Goal: Task Accomplishment & Management: Manage account settings

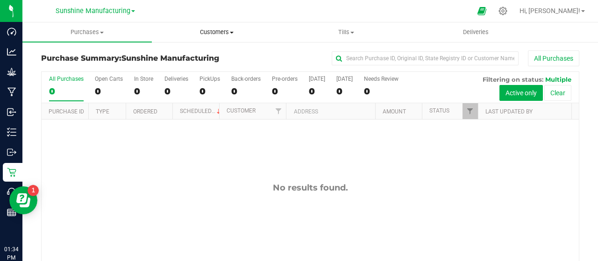
click at [204, 30] on span "Customers" at bounding box center [216, 32] width 128 height 8
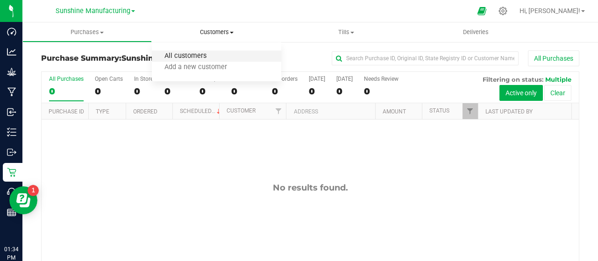
click at [217, 55] on span "All customers" at bounding box center [185, 56] width 67 height 8
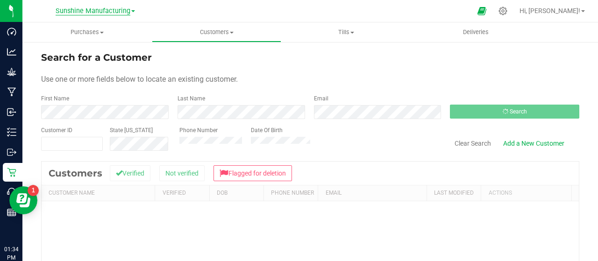
click at [101, 10] on span "Sunshine Manufacturing" at bounding box center [93, 11] width 75 height 8
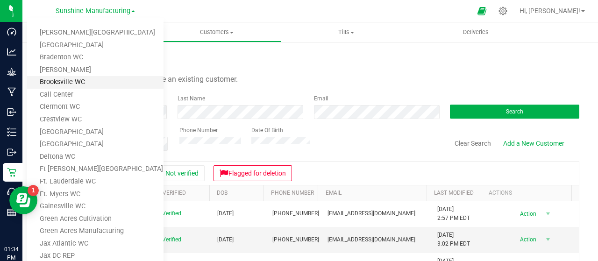
click at [86, 88] on link "Brooksville WC" at bounding box center [95, 82] width 136 height 13
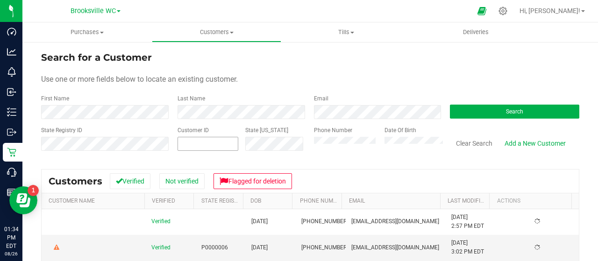
click at [188, 144] on input "text" at bounding box center [208, 143] width 60 height 13
paste input "724113"
type input "724113"
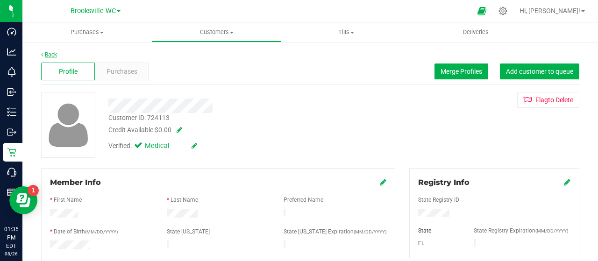
click at [47, 55] on link "Back" at bounding box center [49, 54] width 16 height 7
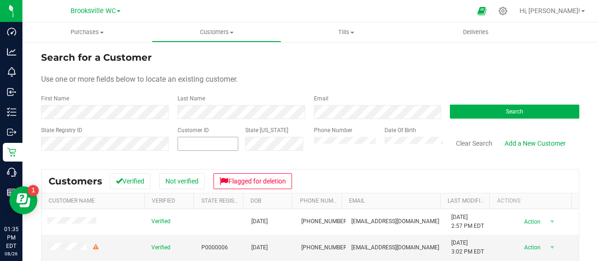
click at [206, 146] on input "text" at bounding box center [208, 143] width 60 height 13
paste input "724113"
type input "724113"
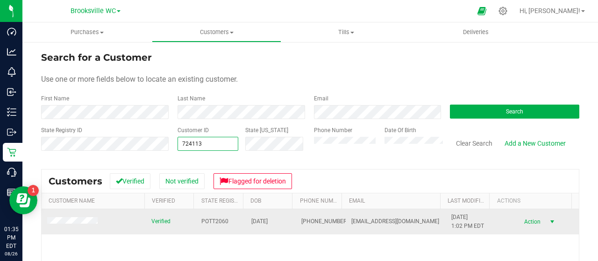
click at [520, 220] on span "Action" at bounding box center [531, 221] width 30 height 13
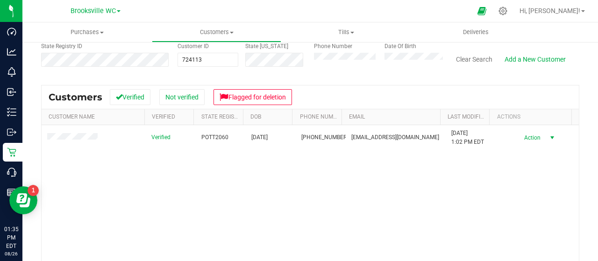
scroll to position [85, 0]
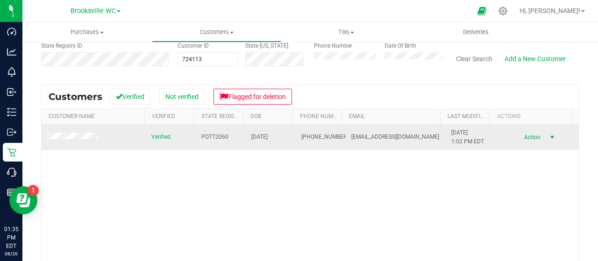
click at [532, 137] on span "Action" at bounding box center [531, 137] width 30 height 13
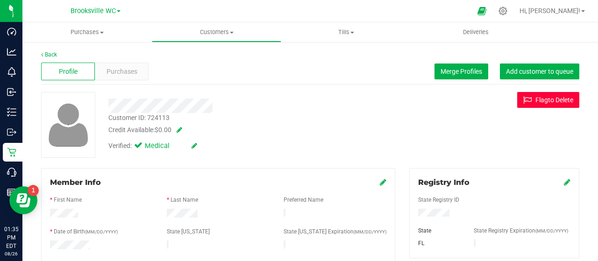
click at [557, 101] on button "Flag to [GEOGRAPHIC_DATA]" at bounding box center [548, 100] width 62 height 16
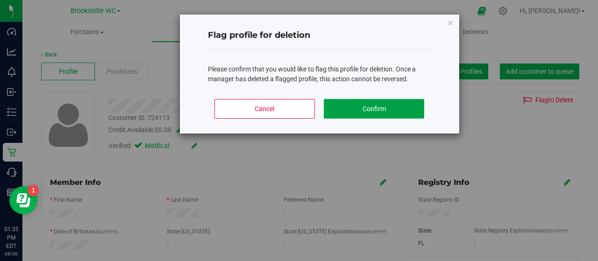
click at [407, 109] on button "Confirm" at bounding box center [374, 109] width 100 height 20
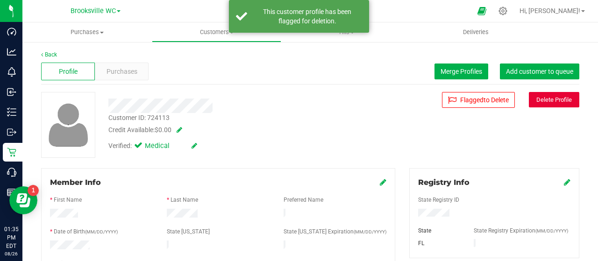
click at [563, 99] on button "Delete Profile" at bounding box center [554, 99] width 50 height 15
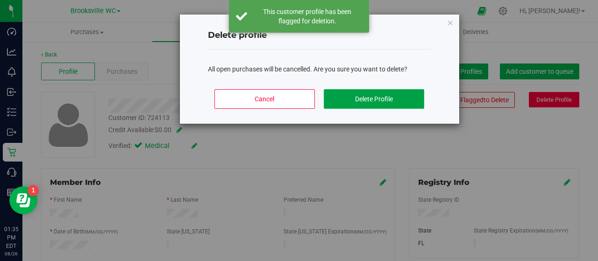
click at [397, 104] on button "Delete Profile" at bounding box center [374, 99] width 100 height 20
